Goal: Navigation & Orientation: Find specific page/section

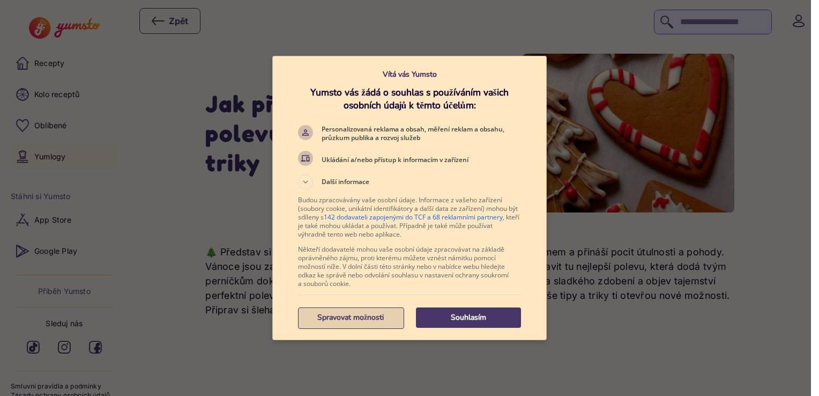
click at [358, 317] on p "Spravovat možnosti" at bounding box center [350, 317] width 105 height 11
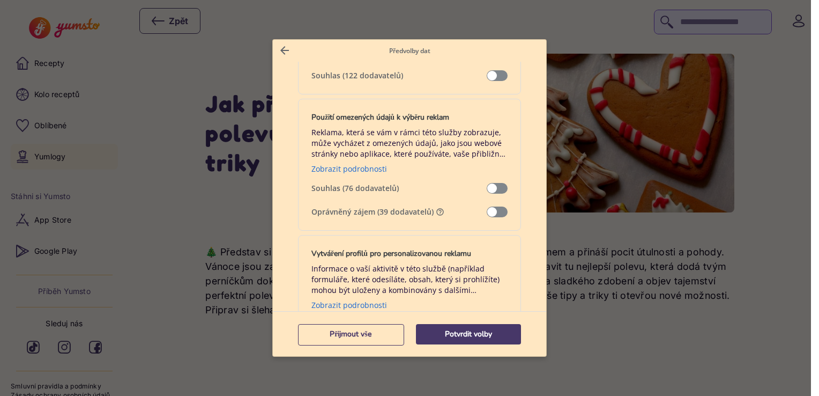
scroll to position [179, 0]
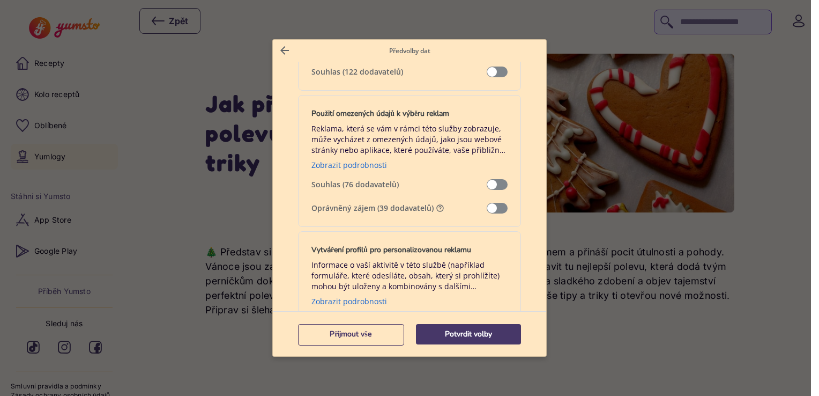
click at [492, 207] on span "Správa dat" at bounding box center [497, 208] width 21 height 11
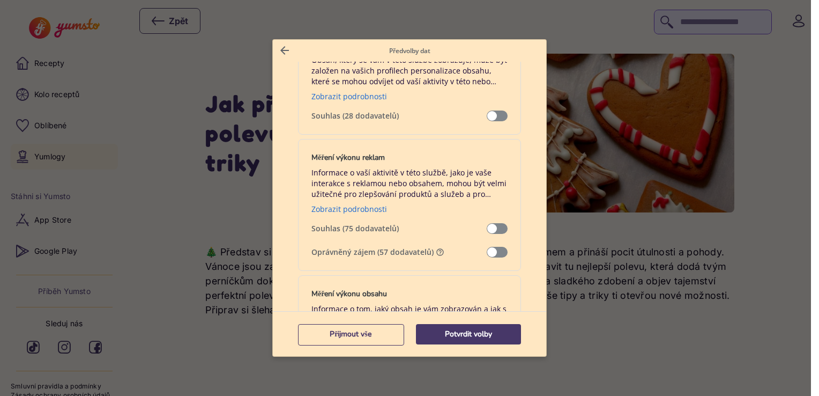
scroll to position [751, 0]
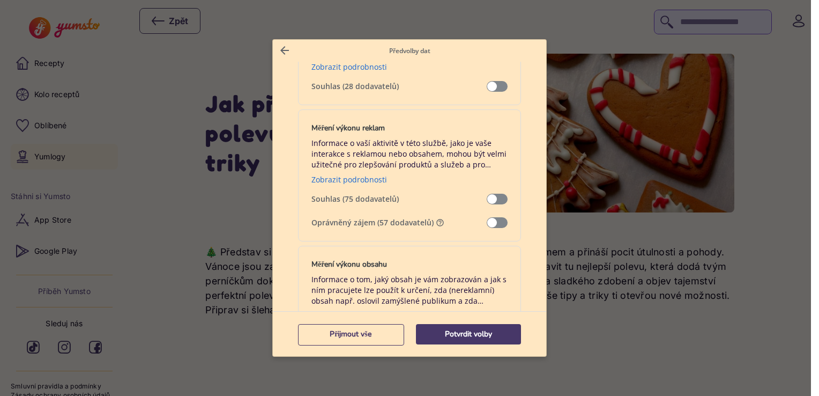
click at [491, 221] on span "Správa dat" at bounding box center [497, 222] width 21 height 11
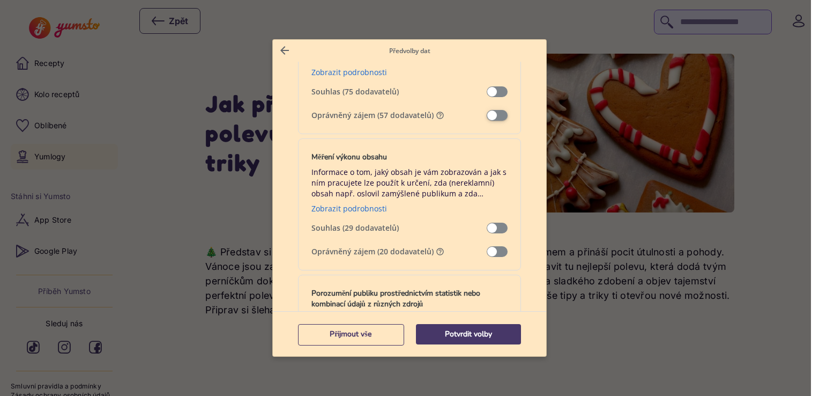
scroll to position [893, 0]
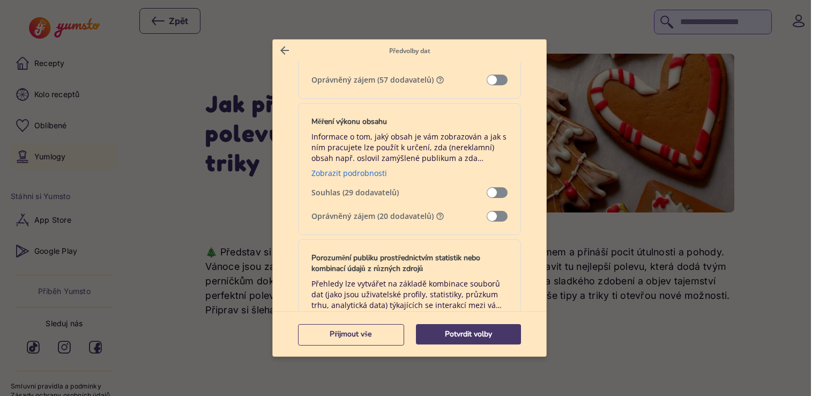
click at [498, 212] on span "Správa dat" at bounding box center [497, 216] width 21 height 11
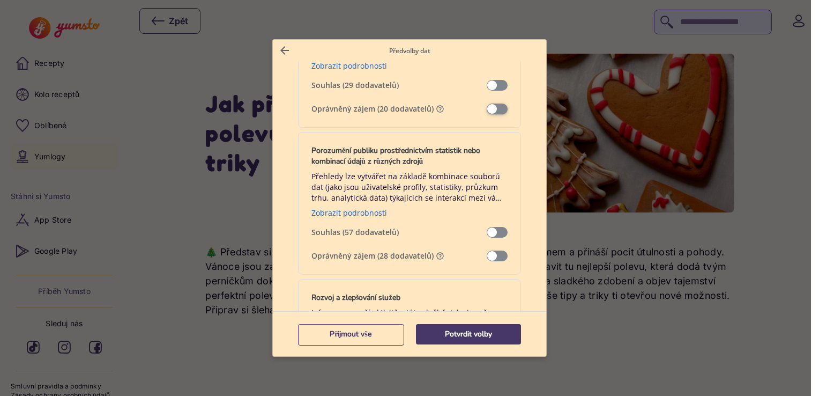
scroll to position [1019, 0]
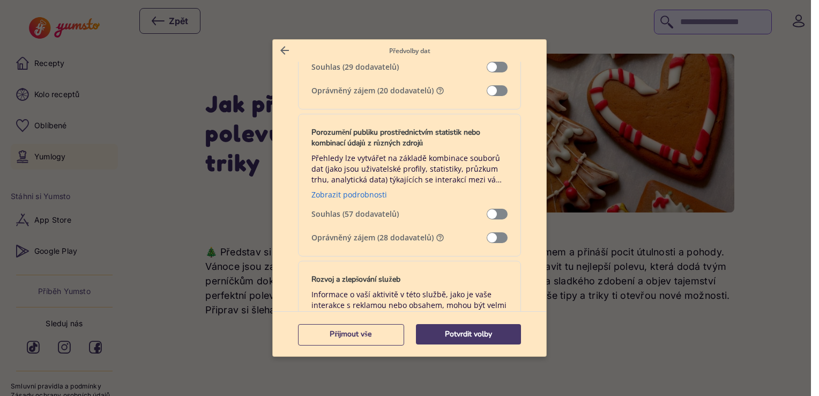
click at [491, 233] on span "Správa dat" at bounding box center [497, 237] width 21 height 11
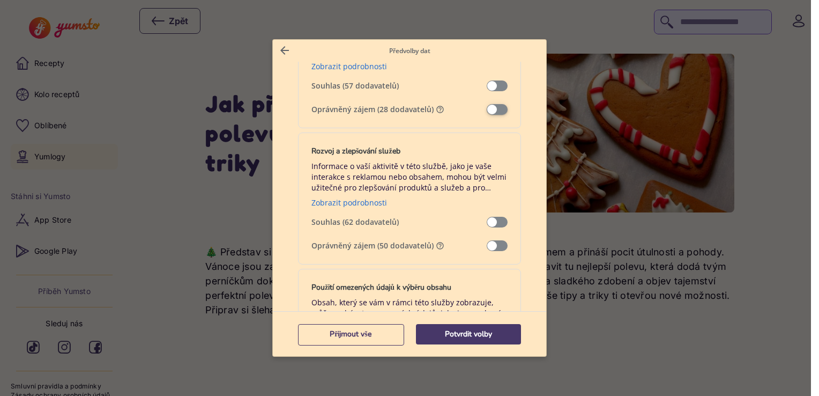
scroll to position [1179, 0]
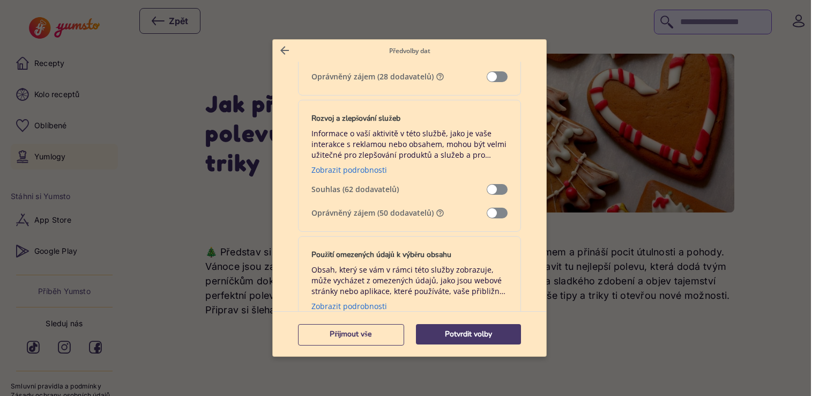
click at [499, 211] on span "Správa dat" at bounding box center [497, 212] width 21 height 11
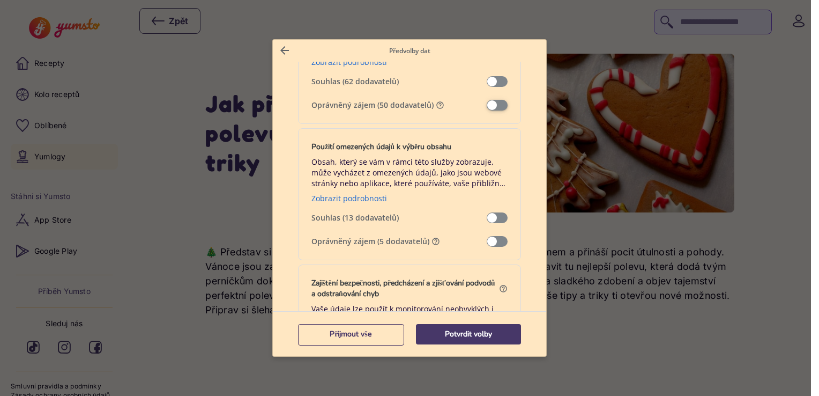
scroll to position [1322, 0]
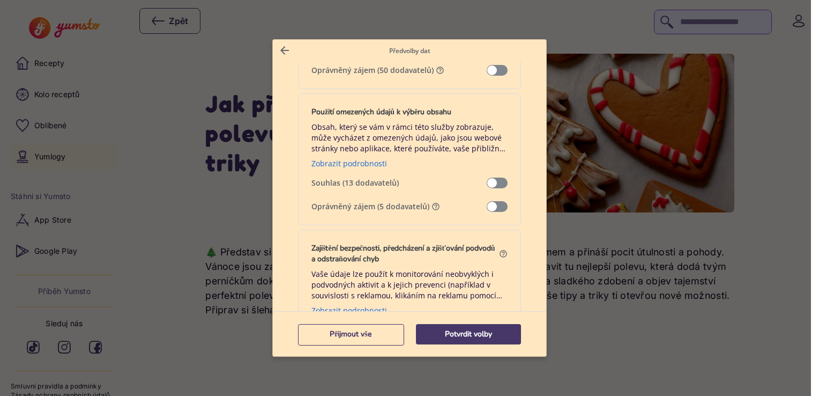
click at [496, 205] on span "Správa dat" at bounding box center [497, 206] width 21 height 11
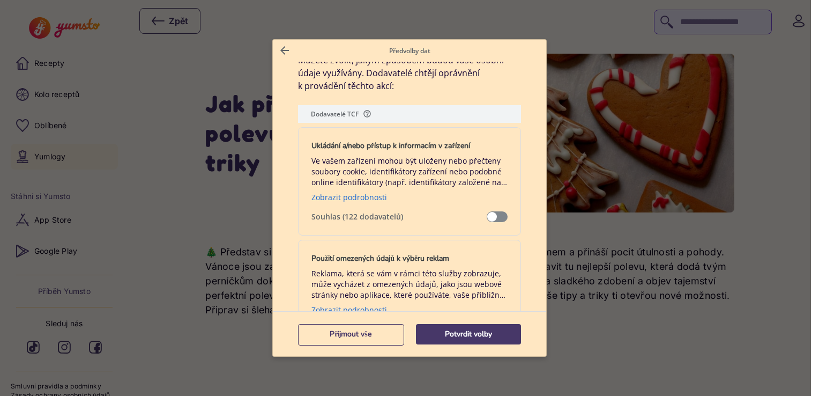
scroll to position [0, 0]
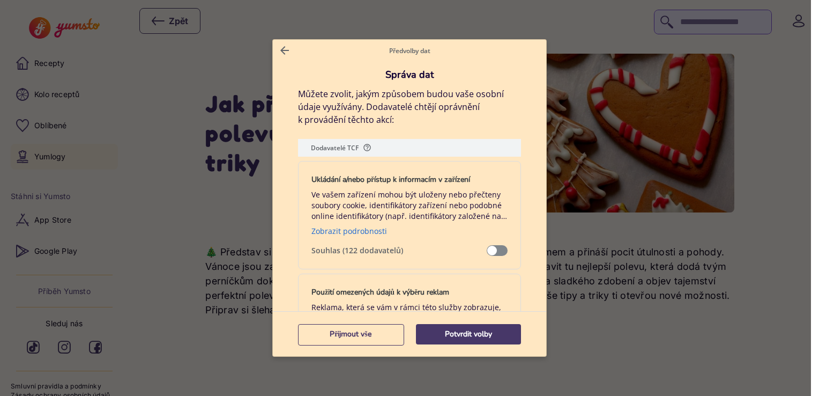
click at [492, 250] on span "Správa dat" at bounding box center [497, 250] width 21 height 11
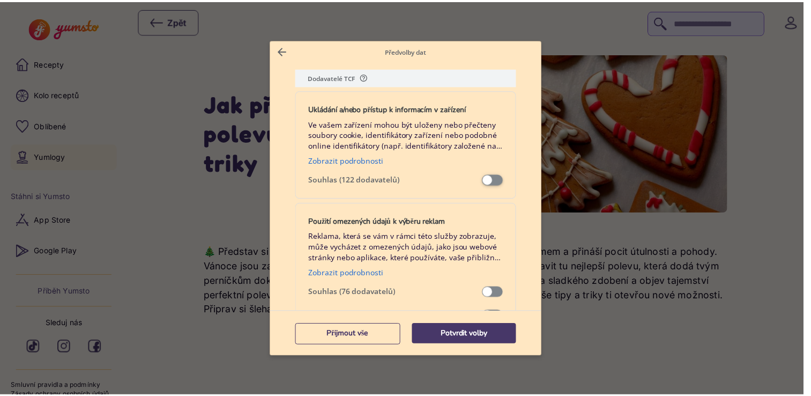
scroll to position [71, 0]
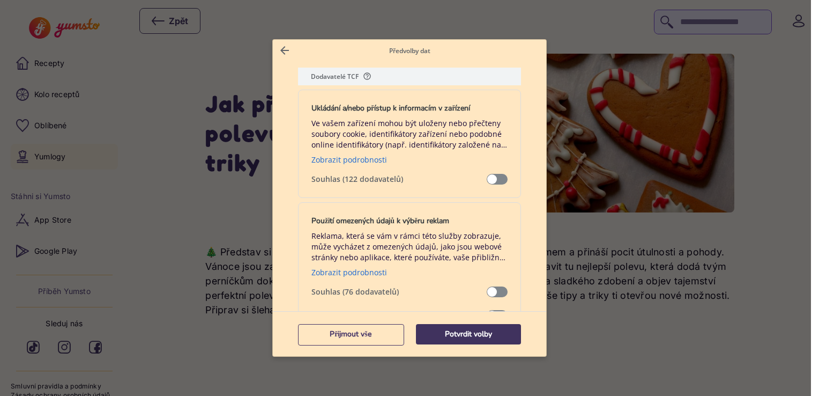
click at [456, 330] on p "Potvrdit volby" at bounding box center [468, 334] width 105 height 11
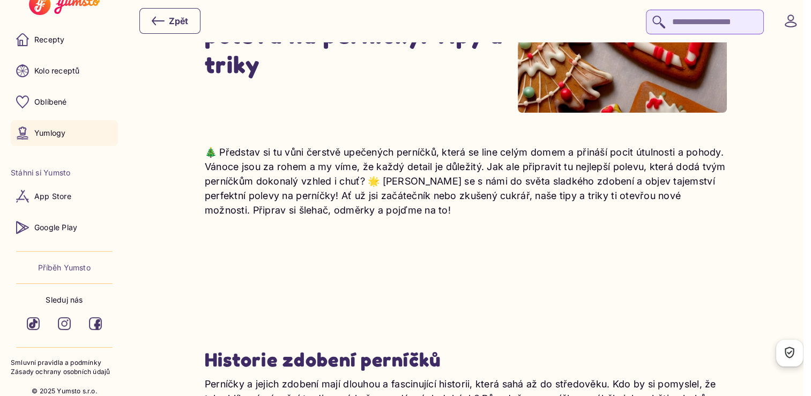
scroll to position [0, 0]
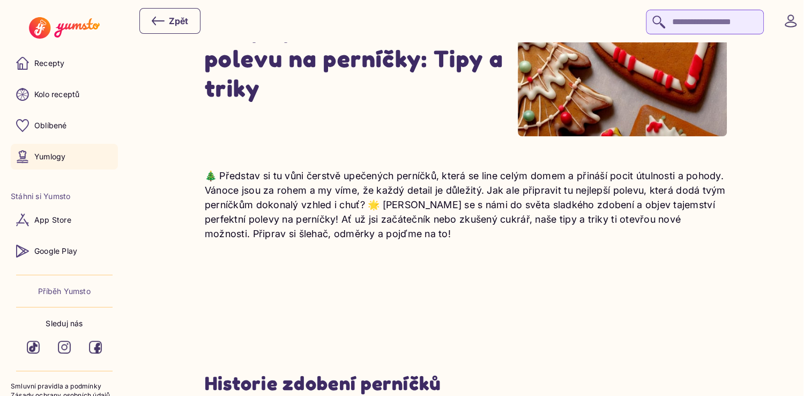
scroll to position [71, 0]
